Goal: Task Accomplishment & Management: Manage account settings

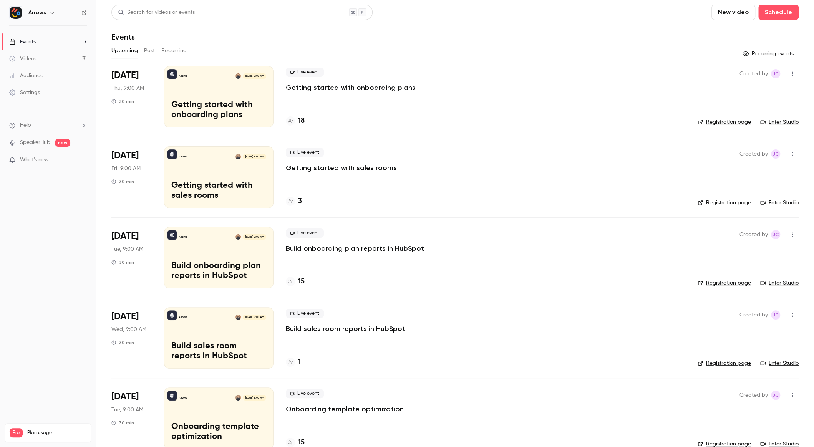
click at [660, 94] on div "Live event Getting started with onboarding plans 18" at bounding box center [485, 96] width 399 height 61
click at [187, 99] on div "Arrows [DATE] 9:00 AM Getting started with onboarding plans" at bounding box center [218, 96] width 109 height 61
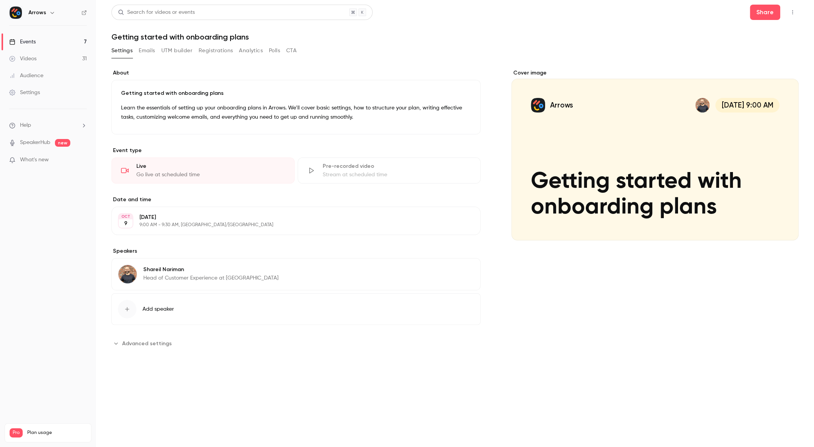
click at [464, 270] on button "Edit" at bounding box center [460, 271] width 28 height 12
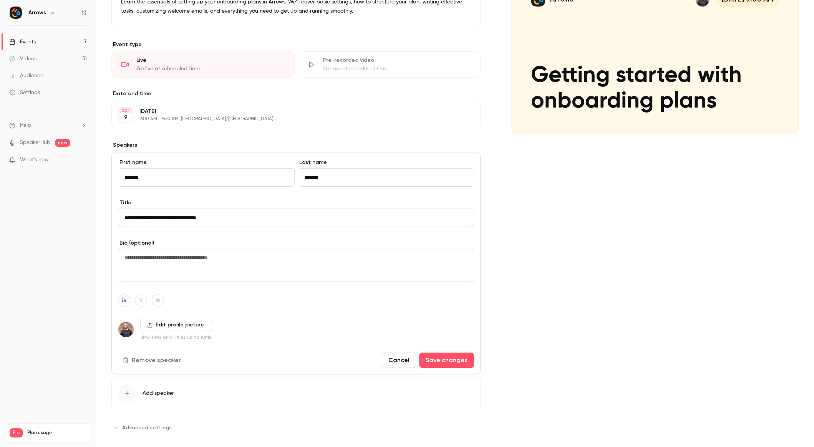
scroll to position [106, 0]
click at [162, 355] on button "Remove speaker" at bounding box center [152, 359] width 69 height 15
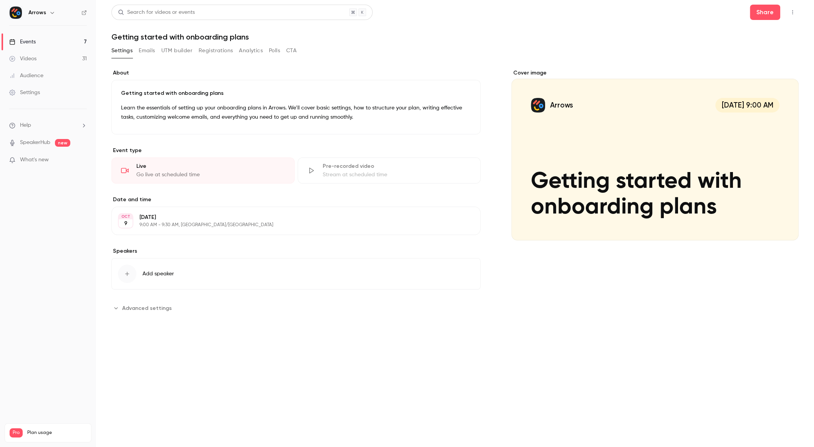
scroll to position [0, 0]
click at [174, 275] on button "Add speaker" at bounding box center [295, 273] width 369 height 31
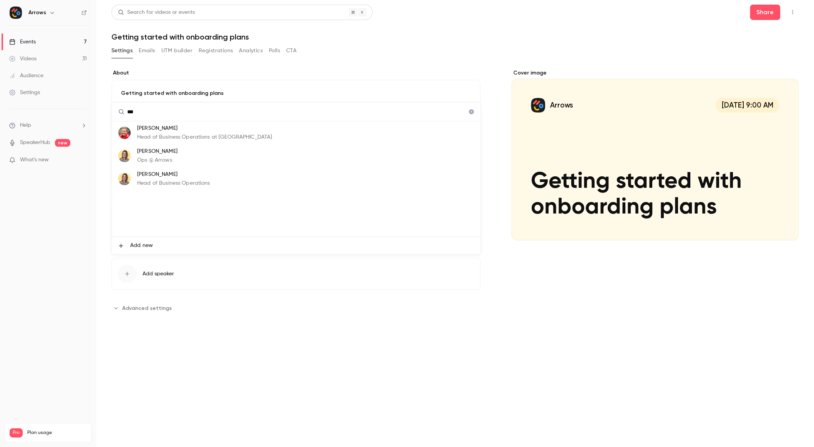
type input "***"
click at [187, 158] on li "[PERSON_NAME] Ops @ Arrows" at bounding box center [296, 155] width 369 height 23
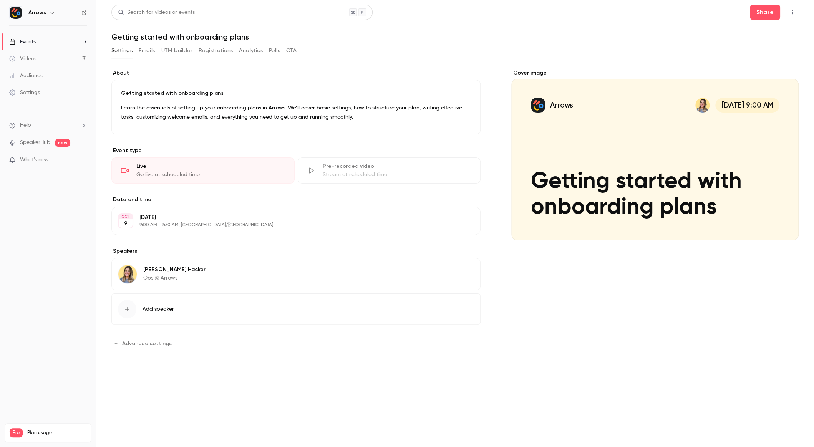
click at [206, 277] on div "[PERSON_NAME] Ops @ Arrows Edit" at bounding box center [295, 274] width 369 height 32
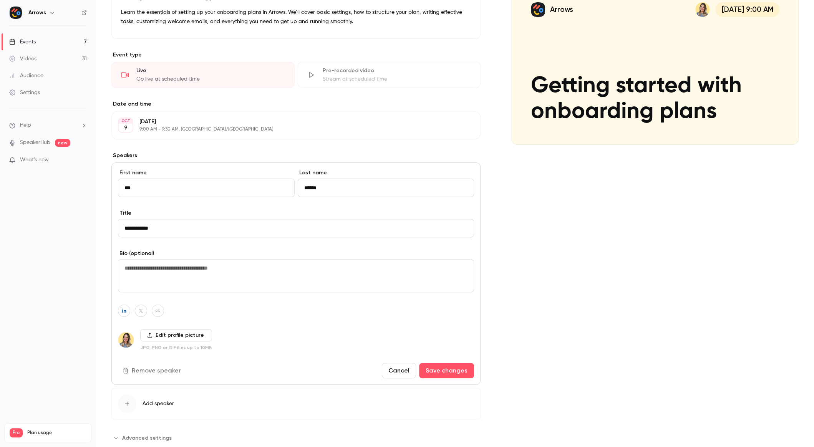
scroll to position [101, 0]
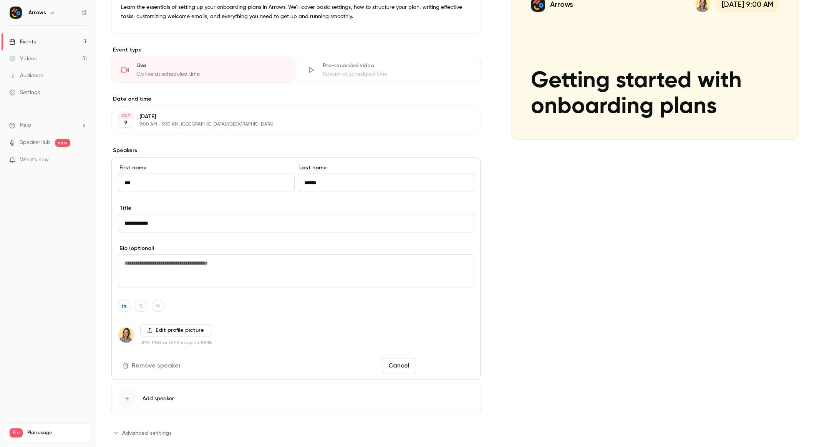
click at [444, 361] on button "Save changes" at bounding box center [446, 365] width 55 height 15
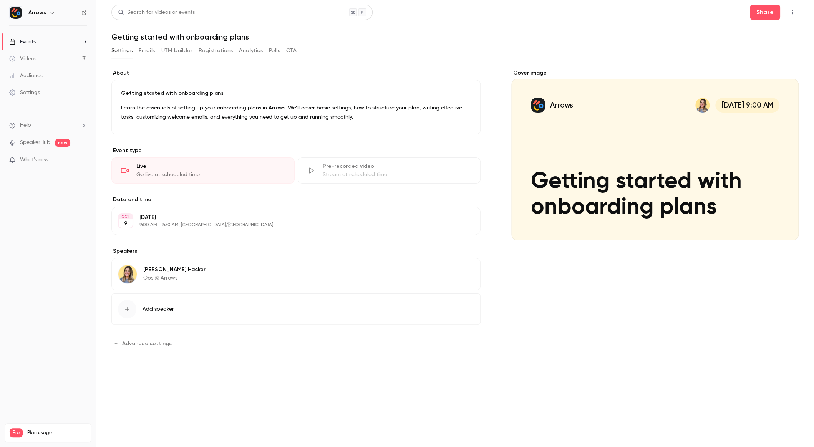
click at [459, 270] on button "Edit" at bounding box center [460, 271] width 28 height 12
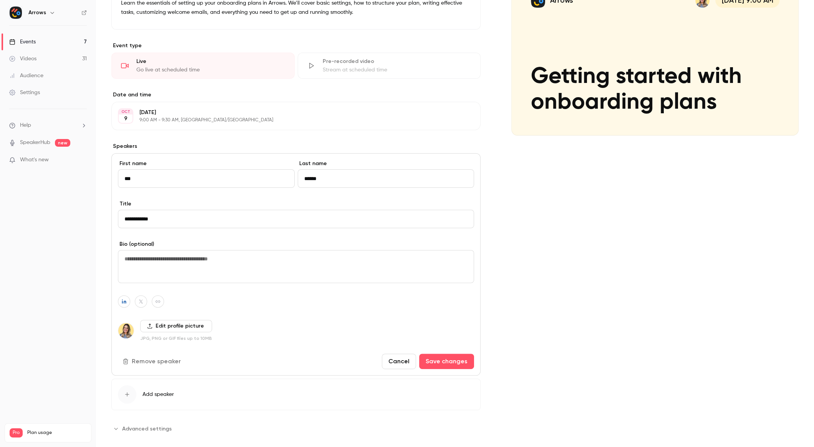
scroll to position [114, 0]
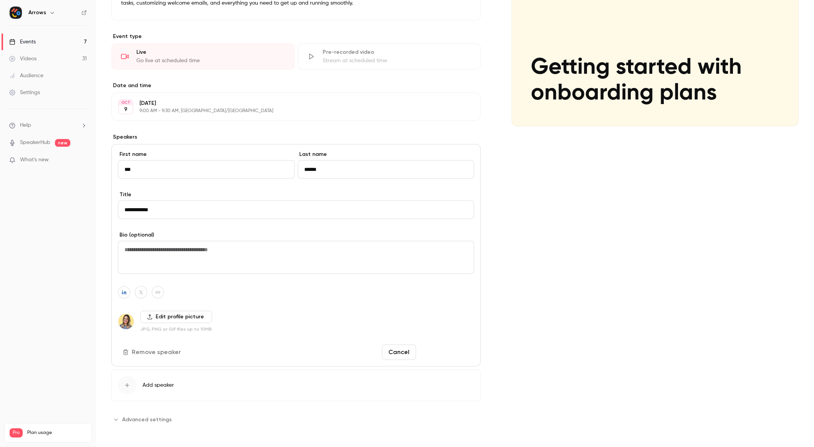
click at [458, 354] on button "Save changes" at bounding box center [446, 352] width 55 height 15
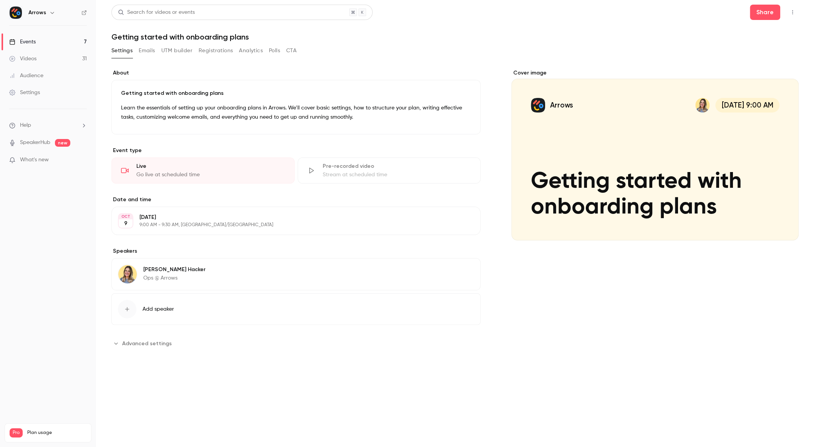
scroll to position [0, 0]
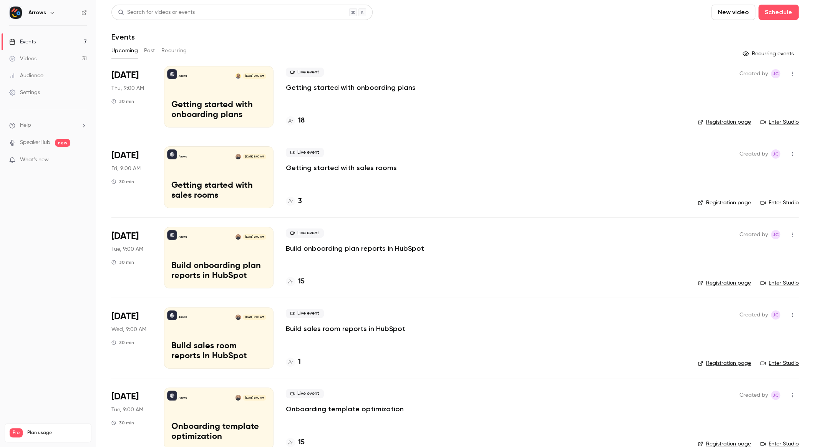
click at [370, 174] on div "Live event Getting started with sales rooms 3" at bounding box center [485, 176] width 399 height 61
click at [370, 168] on p "Getting started with sales rooms" at bounding box center [341, 167] width 111 height 9
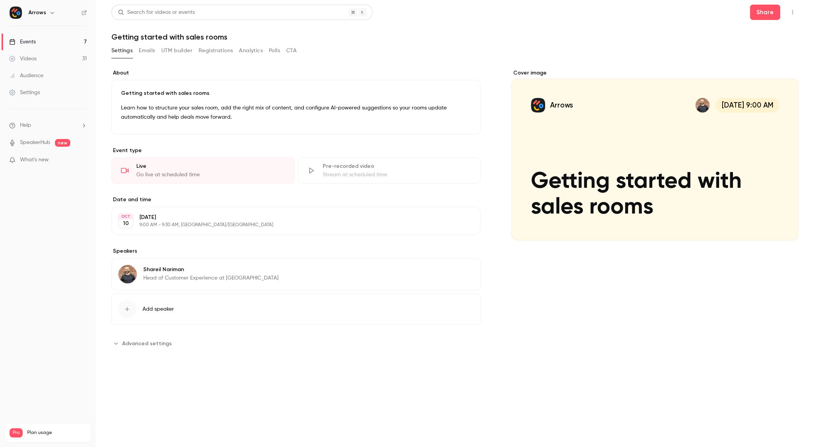
click at [464, 270] on button "Edit" at bounding box center [460, 271] width 28 height 12
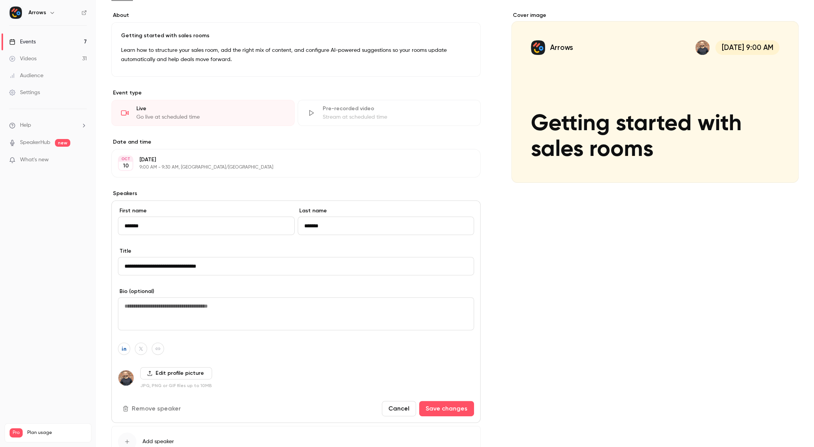
scroll to position [90, 0]
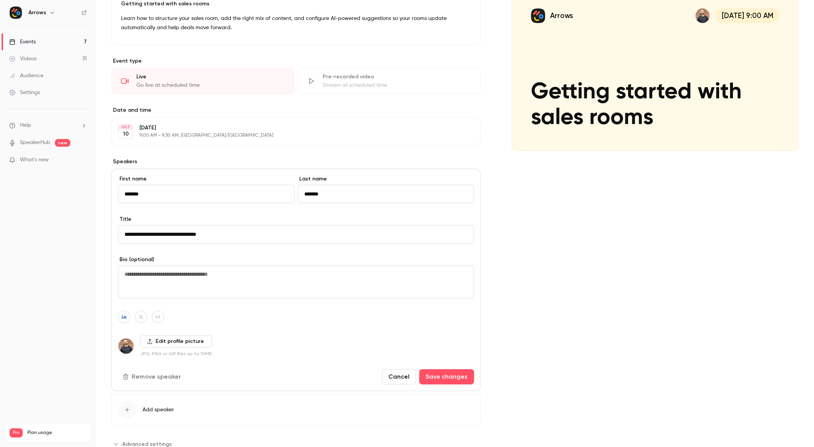
click at [154, 381] on button "Remove speaker" at bounding box center [152, 376] width 69 height 15
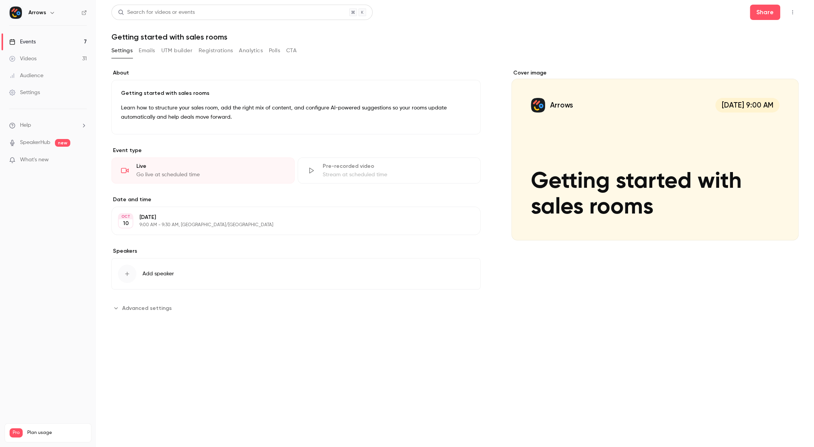
click at [140, 271] on button "Add speaker" at bounding box center [295, 273] width 369 height 31
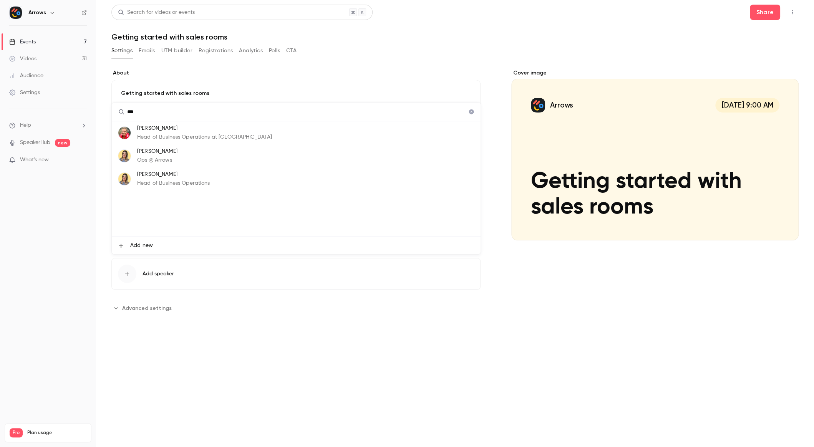
type input "***"
drag, startPoint x: 145, startPoint y: 133, endPoint x: 197, endPoint y: 162, distance: 59.8
click at [197, 162] on li "[PERSON_NAME] Ops @ Arrows" at bounding box center [296, 155] width 369 height 23
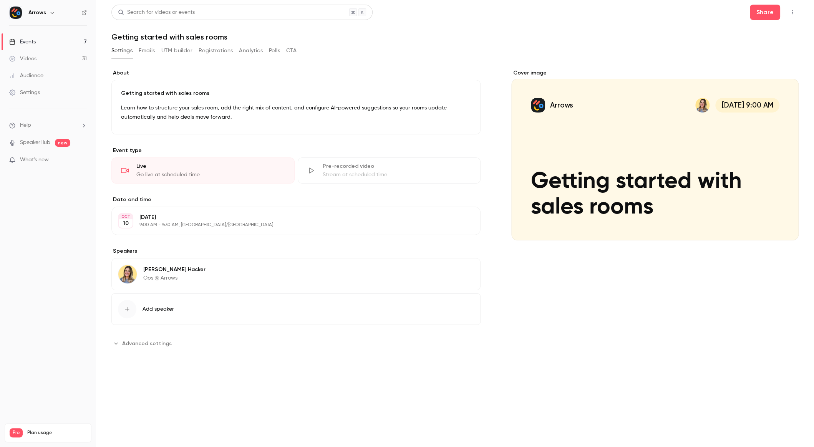
click at [538, 322] on div "Cover image Arrows [DATE] 9:00 AM Getting started with sales rooms" at bounding box center [654, 209] width 287 height 280
